Goal: Task Accomplishment & Management: Use online tool/utility

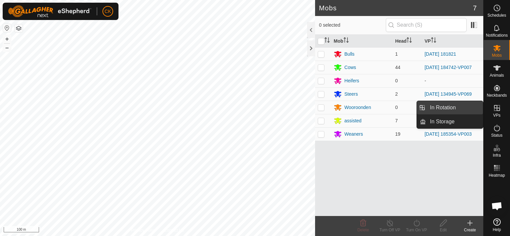
drag, startPoint x: 479, startPoint y: 108, endPoint x: 460, endPoint y: 107, distance: 18.7
click at [460, 107] on link "In Rotation" at bounding box center [453, 107] width 57 height 13
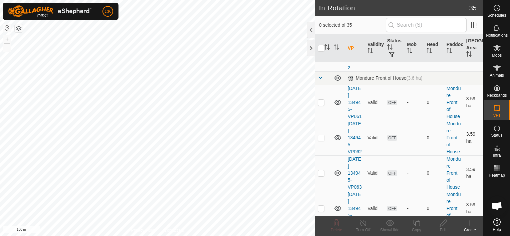
scroll to position [267, 0]
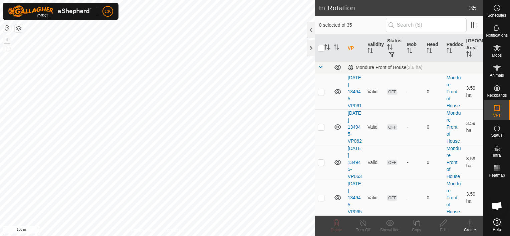
click at [320, 94] on p-checkbox at bounding box center [320, 91] width 7 height 5
checkbox input "true"
click at [321, 130] on p-checkbox at bounding box center [320, 126] width 7 height 5
checkbox input "true"
click at [322, 165] on p-checkbox at bounding box center [320, 162] width 7 height 5
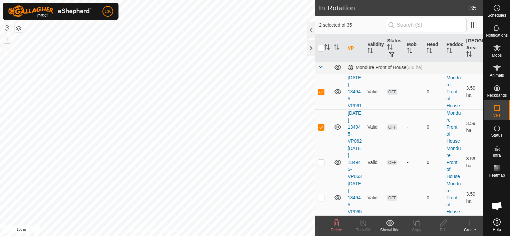
checkbox input "true"
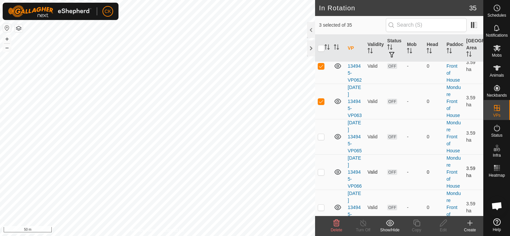
scroll to position [333, 0]
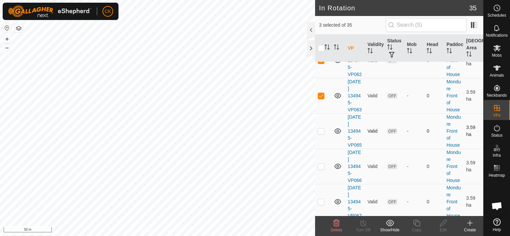
click at [321, 134] on p-checkbox at bounding box center [320, 130] width 7 height 5
checkbox input "true"
click at [321, 169] on p-checkbox at bounding box center [320, 166] width 7 height 5
checkbox input "true"
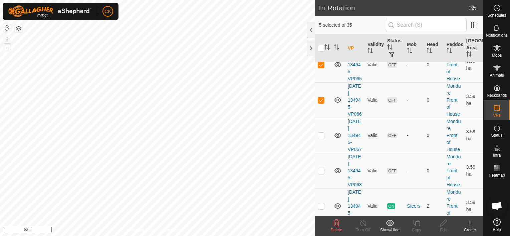
scroll to position [400, 0]
click at [321, 138] on p-checkbox at bounding box center [320, 134] width 7 height 5
checkbox input "true"
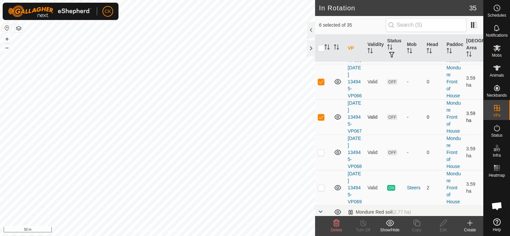
scroll to position [433, 0]
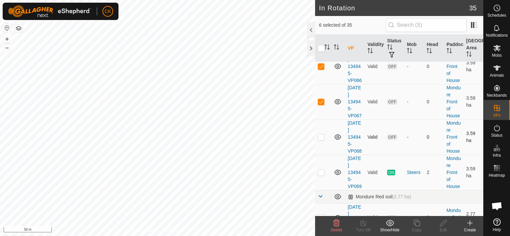
click at [320, 140] on p-checkbox at bounding box center [320, 136] width 7 height 5
checkbox input "true"
click at [334, 223] on icon at bounding box center [336, 223] width 8 height 8
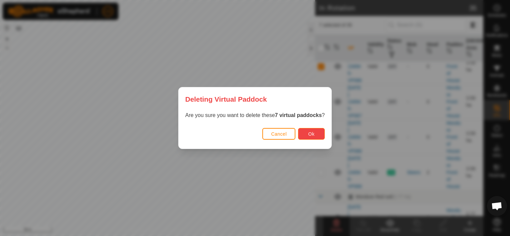
click at [309, 134] on span "Ok" at bounding box center [311, 133] width 6 height 5
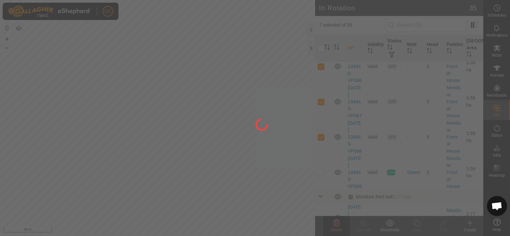
checkbox input "false"
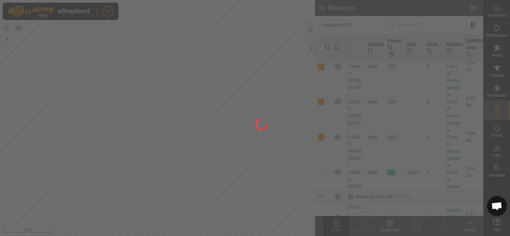
checkbox input "false"
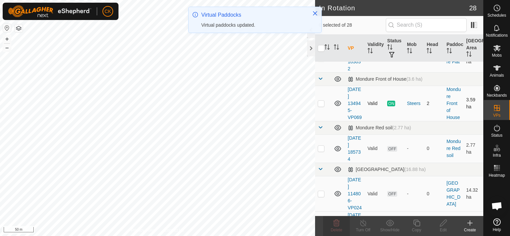
scroll to position [267, 0]
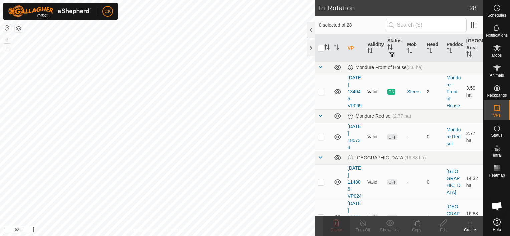
click at [322, 94] on p-checkbox at bounding box center [320, 91] width 7 height 5
checkbox input "true"
click at [416, 223] on icon at bounding box center [416, 223] width 8 height 8
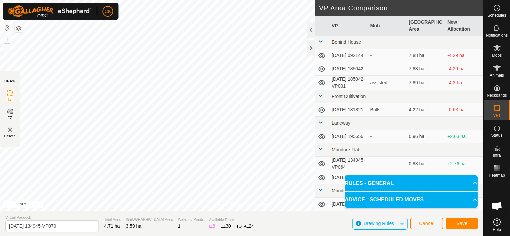
click at [90, 0] on html "CK Schedules Notifications Mobs Animals Neckbands VPs Status Infra Heatmap Help…" at bounding box center [255, 118] width 510 height 236
click at [458, 222] on span "Save" at bounding box center [461, 223] width 11 height 5
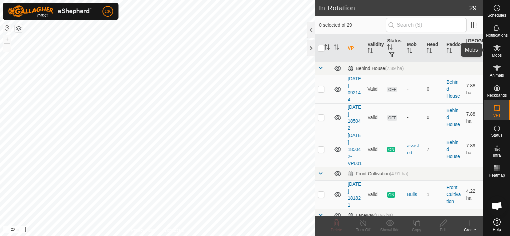
click at [497, 46] on icon at bounding box center [496, 48] width 7 height 6
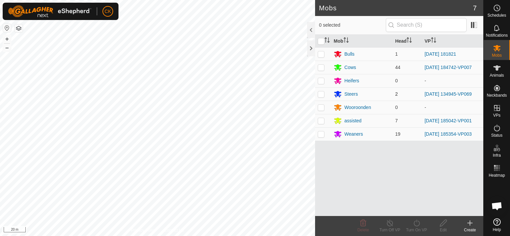
click at [320, 93] on p-checkbox at bounding box center [320, 93] width 7 height 5
checkbox input "true"
click at [416, 223] on icon at bounding box center [416, 223] width 8 height 8
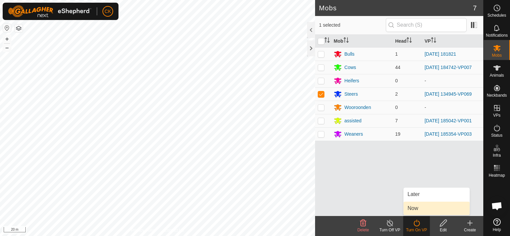
click at [414, 207] on link "Now" at bounding box center [436, 208] width 66 height 13
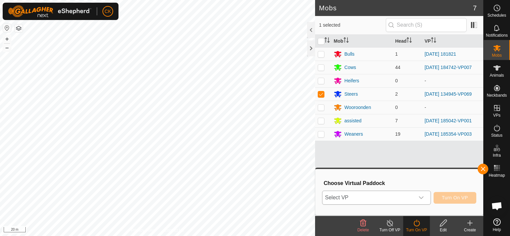
click at [421, 197] on icon "dropdown trigger" at bounding box center [420, 197] width 5 height 5
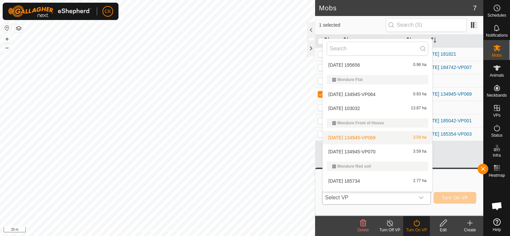
scroll to position [111, 0]
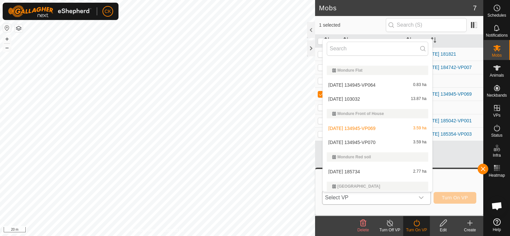
click at [374, 141] on li "[DATE] 134945-VP070 3.59 ha" at bounding box center [376, 142] width 109 height 13
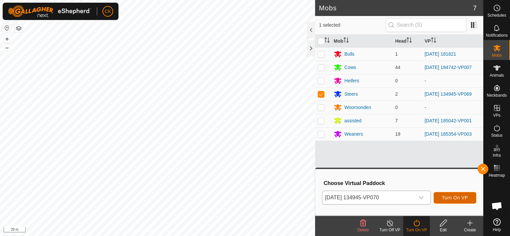
click at [448, 198] on span "Turn On VP" at bounding box center [454, 197] width 26 height 5
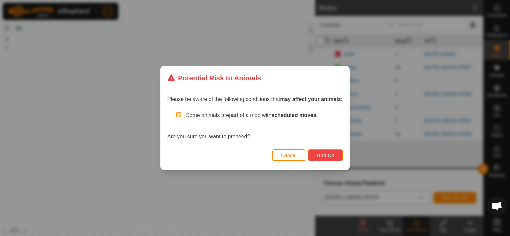
click at [329, 153] on span "Turn On" at bounding box center [325, 155] width 18 height 5
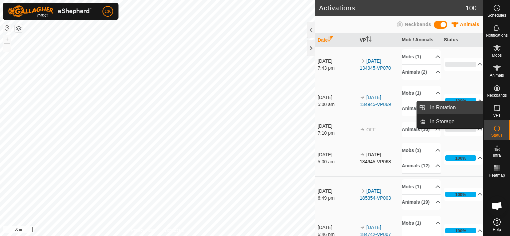
click at [465, 106] on link "In Rotation" at bounding box center [453, 107] width 57 height 13
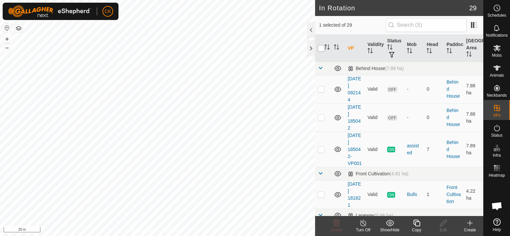
click at [322, 49] on input "checkbox" at bounding box center [320, 48] width 7 height 7
checkbox input "true"
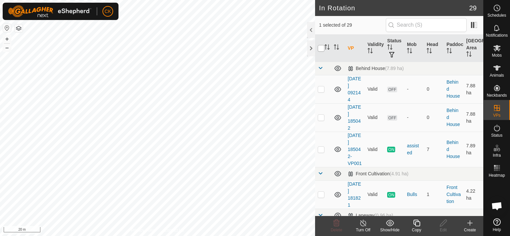
checkbox input "true"
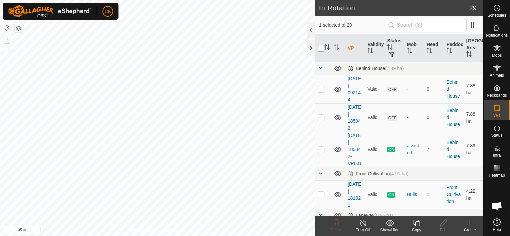
checkbox input "true"
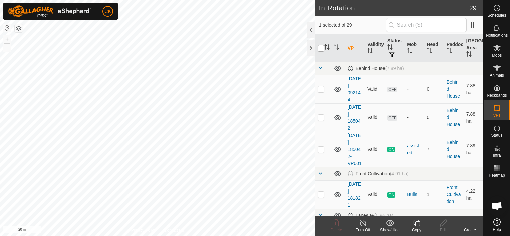
checkbox input "true"
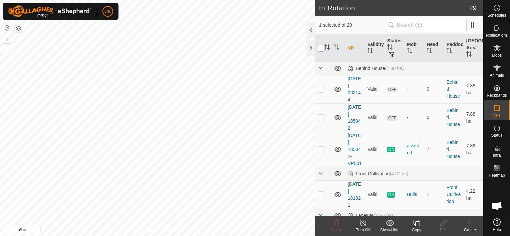
checkbox input "true"
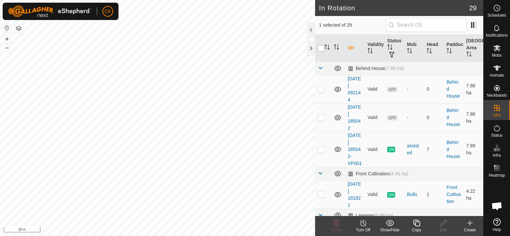
checkbox input "true"
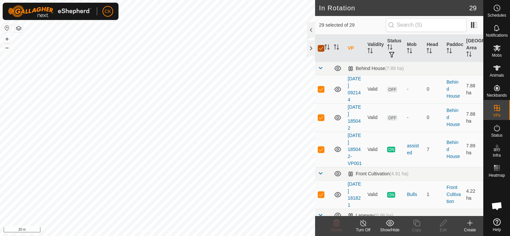
click at [322, 49] on input "checkbox" at bounding box center [320, 48] width 7 height 7
checkbox input "false"
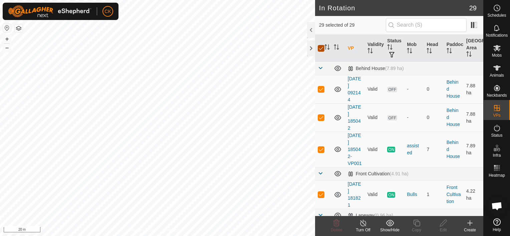
checkbox input "false"
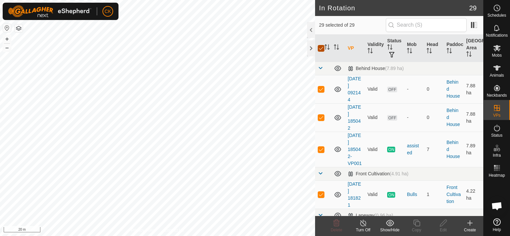
checkbox input "false"
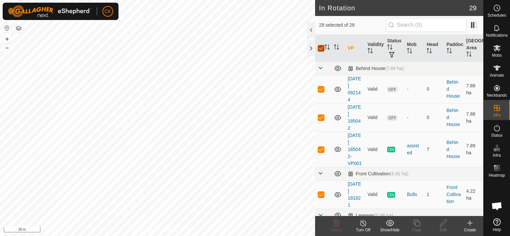
checkbox input "false"
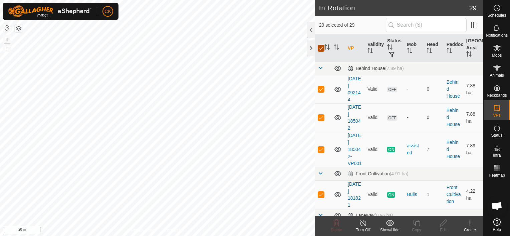
checkbox input "false"
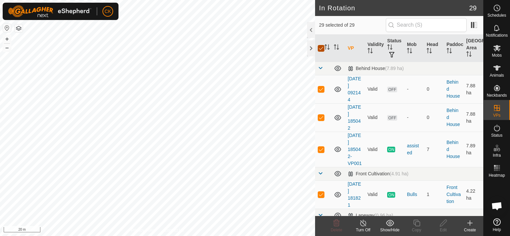
checkbox input "false"
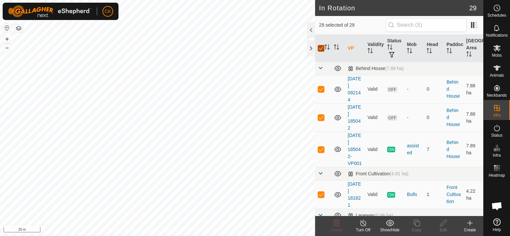
checkbox input "false"
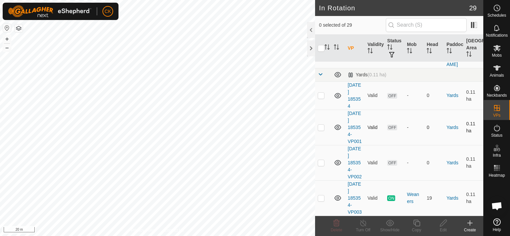
scroll to position [1065, 0]
click at [320, 93] on p-checkbox at bounding box center [320, 95] width 7 height 5
checkbox input "true"
click at [321, 125] on p-checkbox at bounding box center [320, 127] width 7 height 5
checkbox input "true"
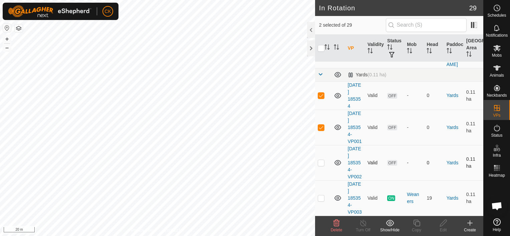
click at [322, 160] on p-checkbox at bounding box center [320, 162] width 7 height 5
checkbox input "true"
click at [335, 222] on icon at bounding box center [336, 223] width 6 height 7
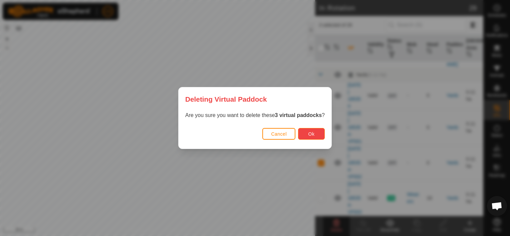
click at [313, 131] on button "Ok" at bounding box center [311, 134] width 27 height 12
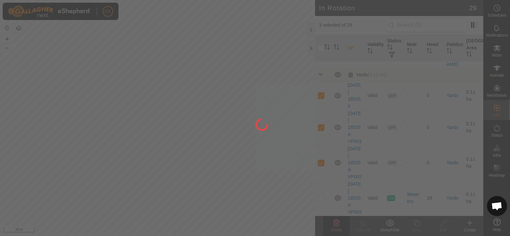
checkbox input "false"
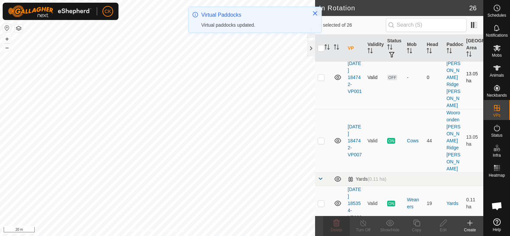
scroll to position [952, 0]
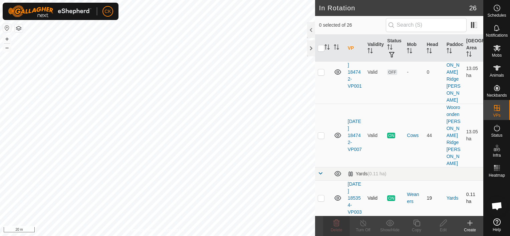
click at [320, 195] on p-checkbox at bounding box center [320, 197] width 7 height 5
checkbox input "true"
click at [415, 223] on icon at bounding box center [416, 223] width 8 height 8
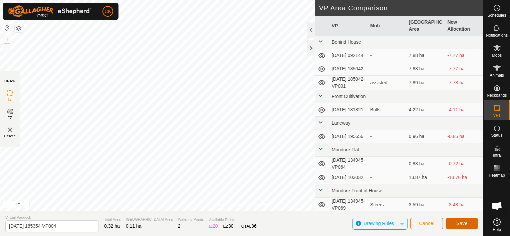
click at [457, 223] on span "Save" at bounding box center [461, 223] width 11 height 5
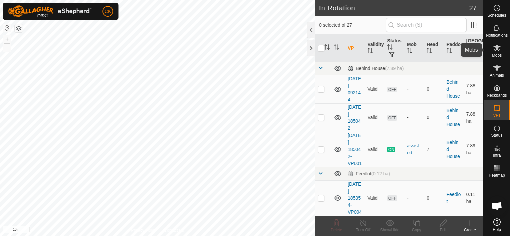
click at [496, 48] on icon at bounding box center [496, 48] width 7 height 6
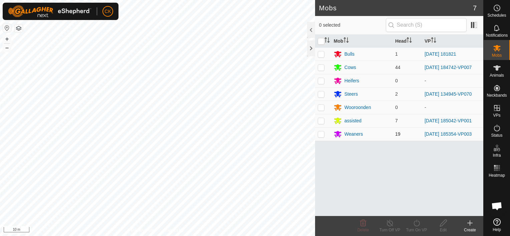
click at [321, 133] on p-checkbox at bounding box center [320, 133] width 7 height 5
checkbox input "true"
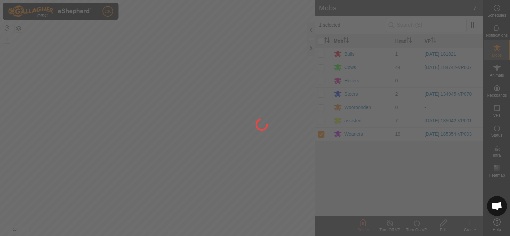
click at [414, 221] on div at bounding box center [255, 118] width 510 height 236
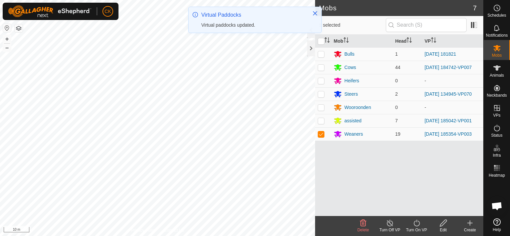
click at [415, 222] on icon at bounding box center [416, 223] width 8 height 8
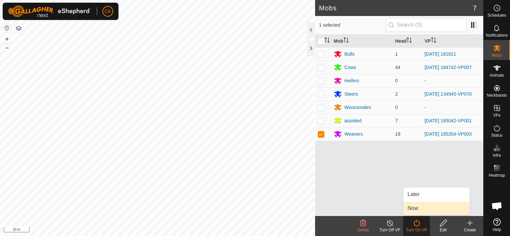
click at [417, 206] on link "Now" at bounding box center [436, 208] width 66 height 13
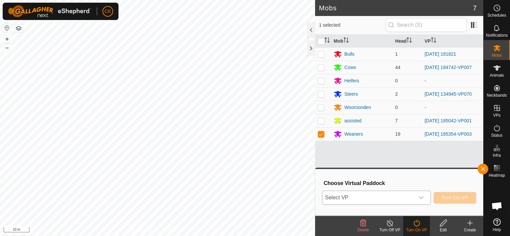
click at [422, 197] on icon "dropdown trigger" at bounding box center [420, 197] width 5 height 5
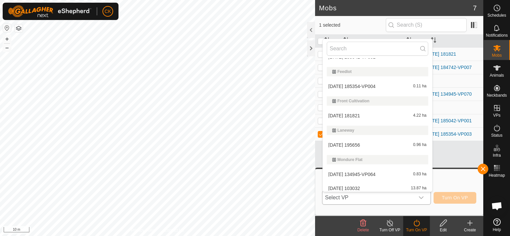
scroll to position [55, 0]
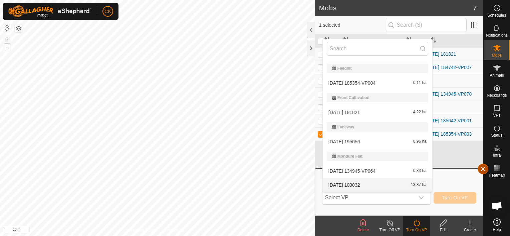
click at [480, 170] on button "button" at bounding box center [482, 169] width 11 height 11
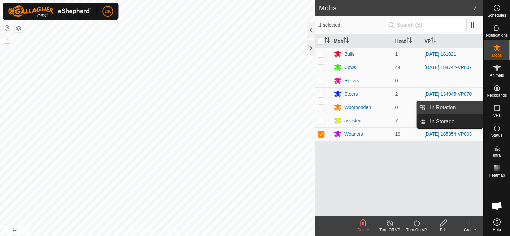
click at [464, 107] on link "In Rotation" at bounding box center [453, 107] width 57 height 13
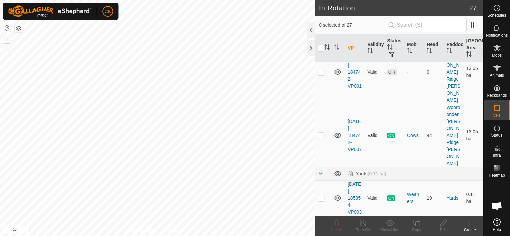
scroll to position [1008, 0]
click at [320, 195] on p-checkbox at bounding box center [320, 197] width 7 height 5
click at [321, 195] on p-checkbox at bounding box center [320, 197] width 7 height 5
checkbox input "false"
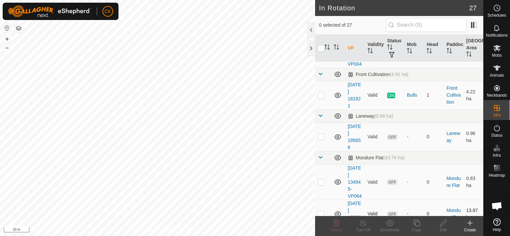
scroll to position [141, 0]
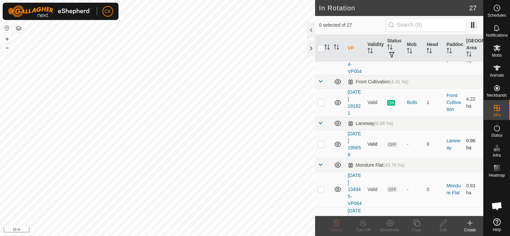
click at [322, 147] on p-checkbox at bounding box center [320, 143] width 7 height 5
checkbox input "false"
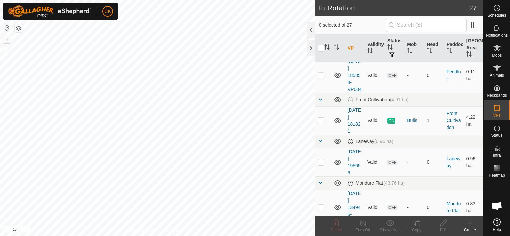
scroll to position [107, 0]
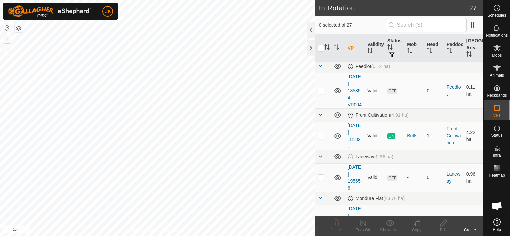
click at [319, 138] on p-checkbox at bounding box center [320, 135] width 7 height 5
click at [321, 138] on p-checkbox at bounding box center [320, 135] width 7 height 5
checkbox input "false"
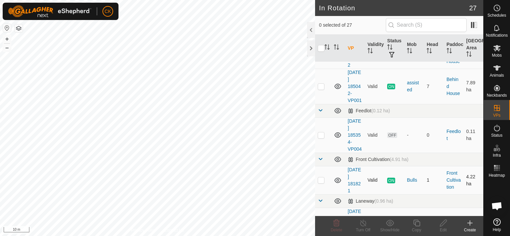
scroll to position [41, 0]
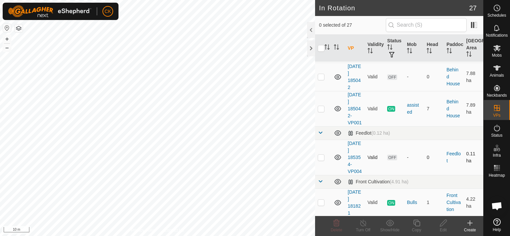
click at [319, 160] on p-checkbox at bounding box center [320, 157] width 7 height 5
checkbox input "false"
click at [497, 45] on icon at bounding box center [497, 48] width 8 height 8
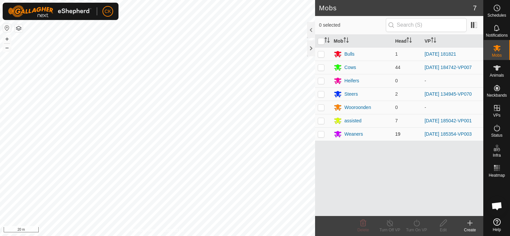
click at [320, 134] on p-checkbox at bounding box center [320, 133] width 7 height 5
checkbox input "true"
click at [415, 223] on icon at bounding box center [416, 223] width 8 height 8
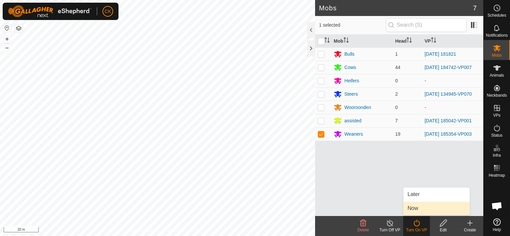
click at [413, 208] on link "Now" at bounding box center [436, 208] width 66 height 13
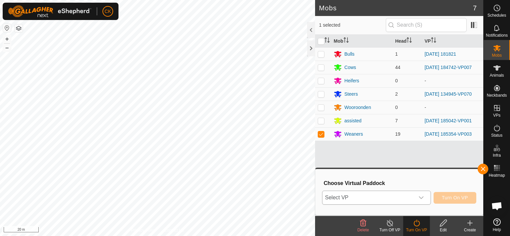
click at [421, 197] on icon "dropdown trigger" at bounding box center [420, 197] width 5 height 3
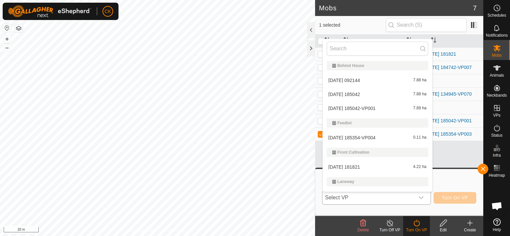
scroll to position [11, 0]
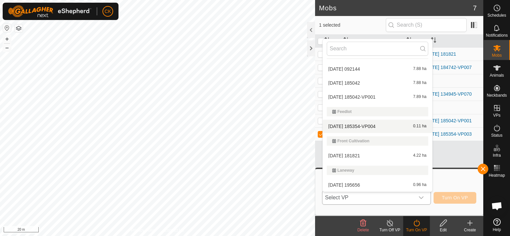
click at [377, 124] on li "[DATE] 185354-VP004 0.11 ha" at bounding box center [376, 126] width 109 height 13
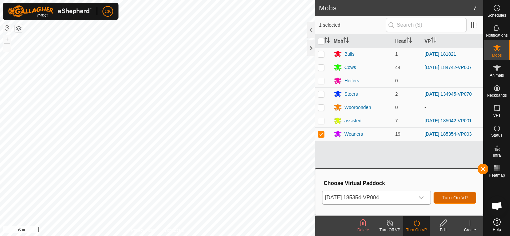
click at [448, 197] on span "Turn On VP" at bounding box center [454, 197] width 26 height 5
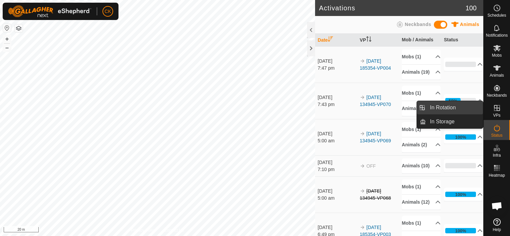
click at [469, 107] on link "In Rotation" at bounding box center [453, 107] width 57 height 13
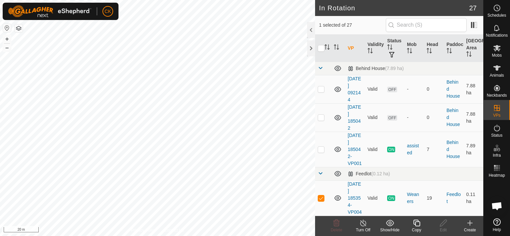
click at [321, 48] on input "checkbox" at bounding box center [320, 48] width 7 height 7
checkbox input "true"
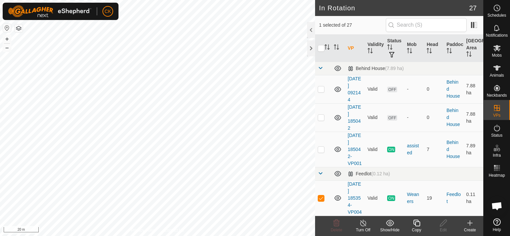
checkbox input "true"
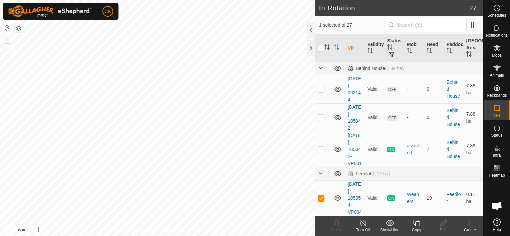
checkbox input "true"
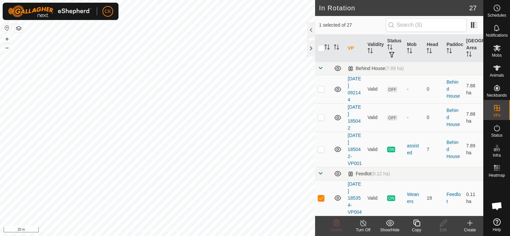
checkbox input "true"
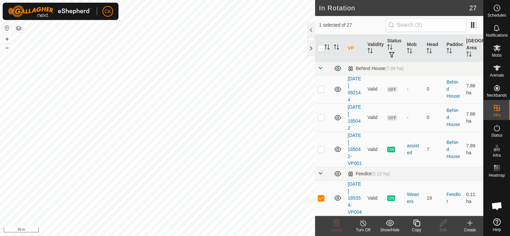
checkbox input "true"
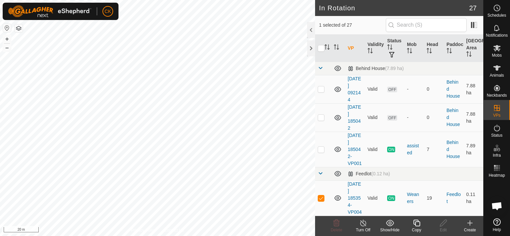
checkbox input "true"
click at [321, 48] on input "checkbox" at bounding box center [320, 48] width 7 height 7
checkbox input "false"
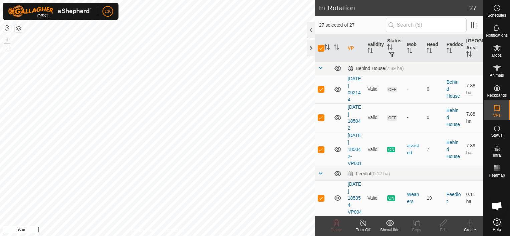
checkbox input "false"
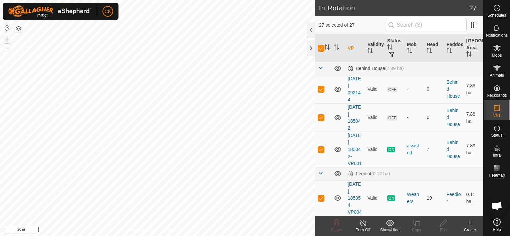
checkbox input "false"
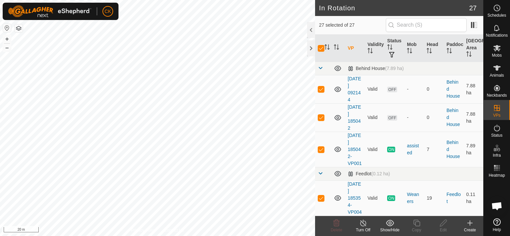
checkbox input "false"
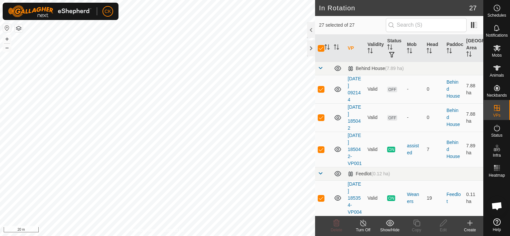
checkbox input "false"
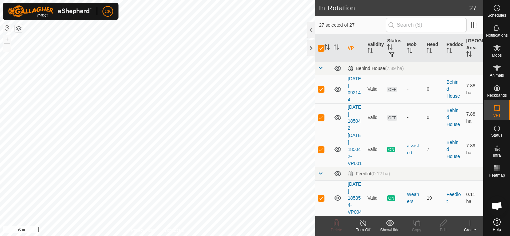
checkbox input "false"
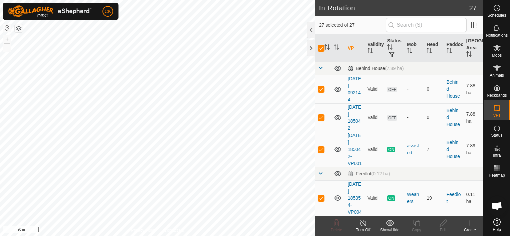
checkbox input "false"
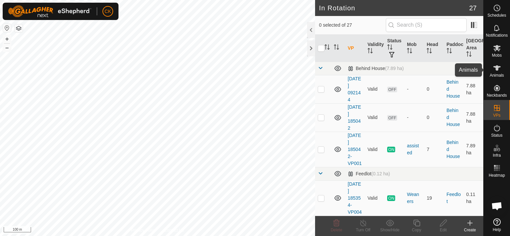
click at [496, 66] on icon at bounding box center [496, 67] width 7 height 5
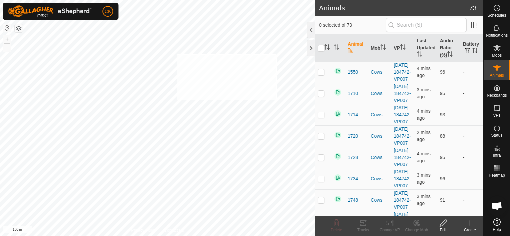
checkbox input "true"
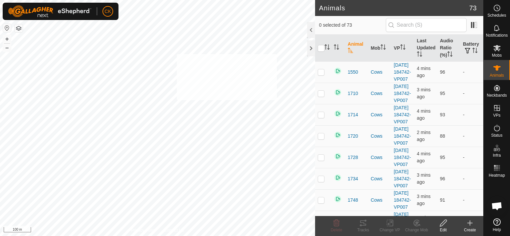
checkbox input "true"
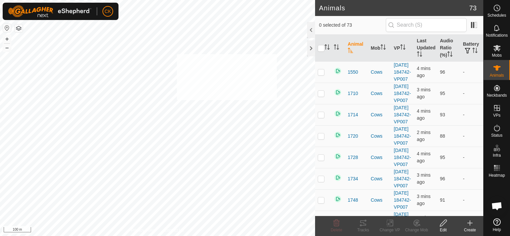
checkbox input "true"
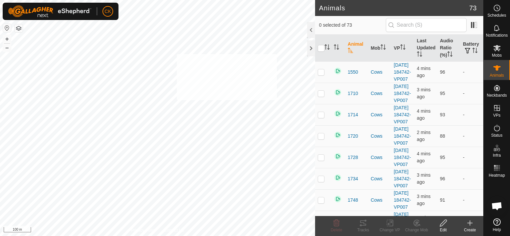
checkbox input "true"
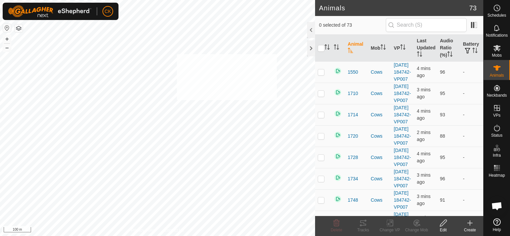
checkbox input "true"
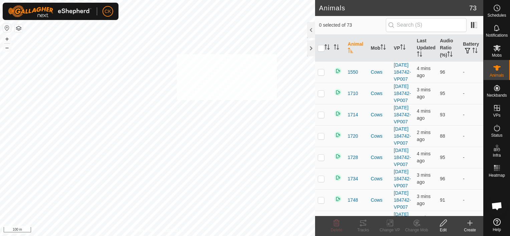
checkbox input "true"
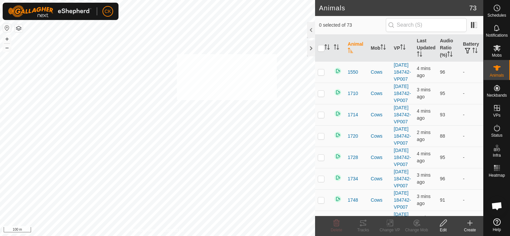
checkbox input "true"
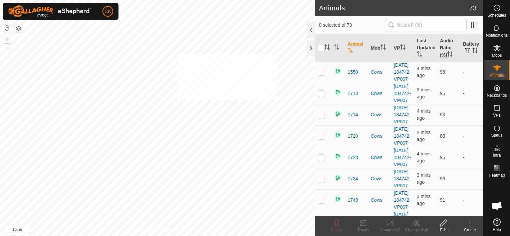
checkbox input "true"
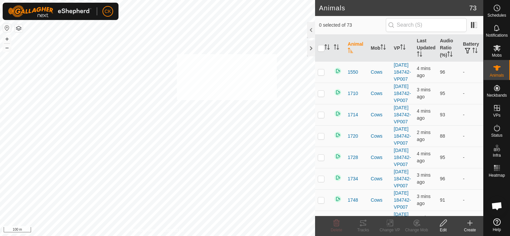
checkbox input "true"
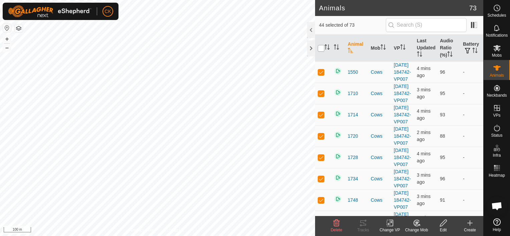
click at [320, 47] on input "checkbox" at bounding box center [320, 48] width 7 height 7
checkbox input "true"
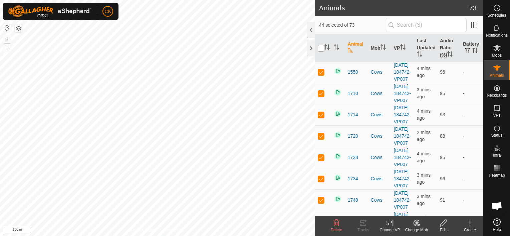
checkbox input "true"
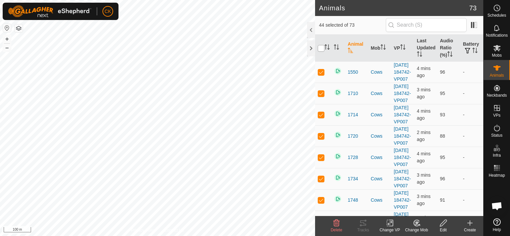
checkbox input "true"
click at [320, 47] on input "checkbox" at bounding box center [320, 48] width 7 height 7
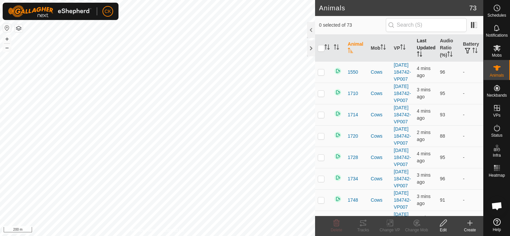
click at [420, 46] on th "Last Updated" at bounding box center [425, 48] width 23 height 27
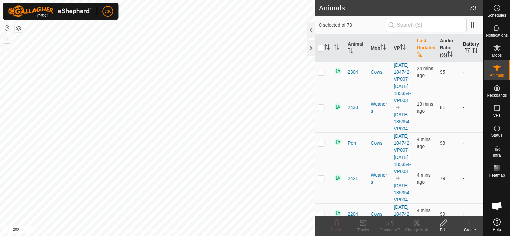
click at [472, 49] on icon "Activate to sort" at bounding box center [474, 50] width 5 height 5
click at [466, 50] on button "button" at bounding box center [466, 51] width 9 height 7
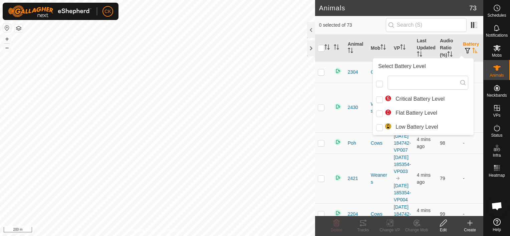
click at [472, 49] on icon "Activate to sort" at bounding box center [474, 50] width 5 height 5
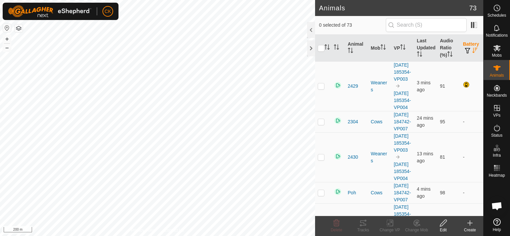
click at [472, 49] on icon "Activate to sort" at bounding box center [474, 50] width 5 height 5
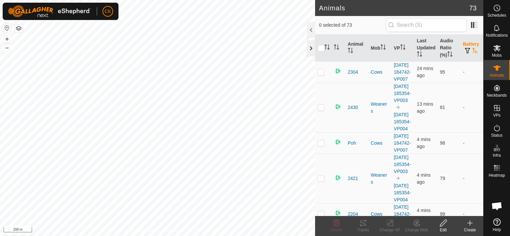
click at [312, 50] on div at bounding box center [311, 48] width 8 height 16
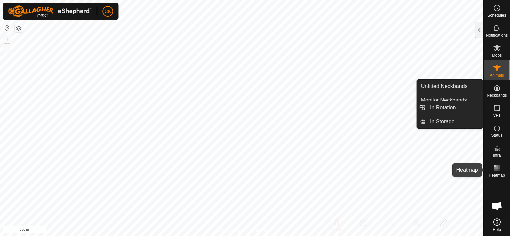
click at [494, 164] on icon at bounding box center [497, 168] width 8 height 8
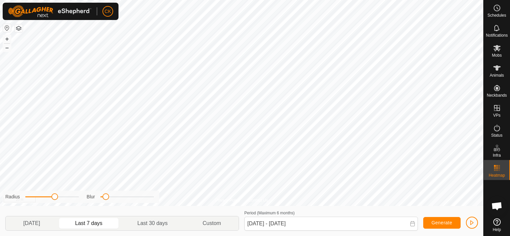
click at [202, 0] on html "CK Schedules Notifications Mobs Animals Neckbands VPs Status Infra Heatmap Help…" at bounding box center [255, 118] width 510 height 236
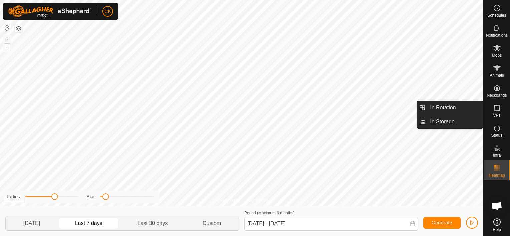
click at [495, 107] on icon at bounding box center [497, 108] width 8 height 8
click at [472, 107] on link "In Rotation" at bounding box center [453, 107] width 57 height 13
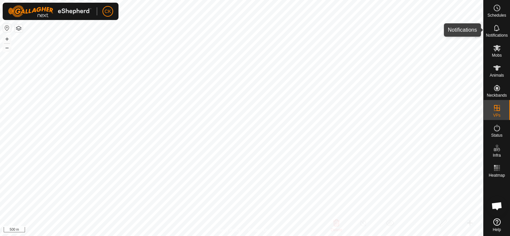
click at [495, 23] on es-notification-svg-icon at bounding box center [497, 28] width 12 height 11
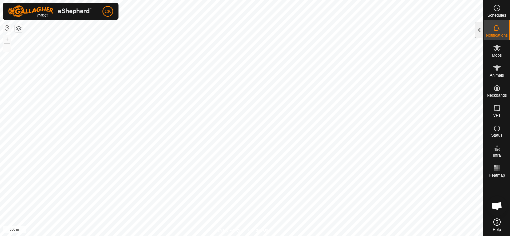
click at [476, 33] on div at bounding box center [479, 30] width 8 height 16
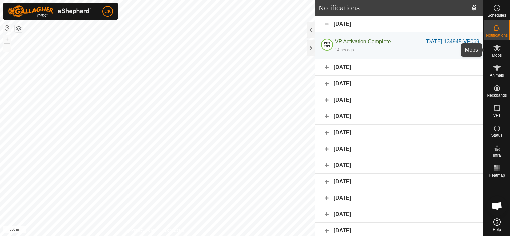
click at [499, 48] on icon at bounding box center [497, 48] width 8 height 8
